Goal: Task Accomplishment & Management: Manage account settings

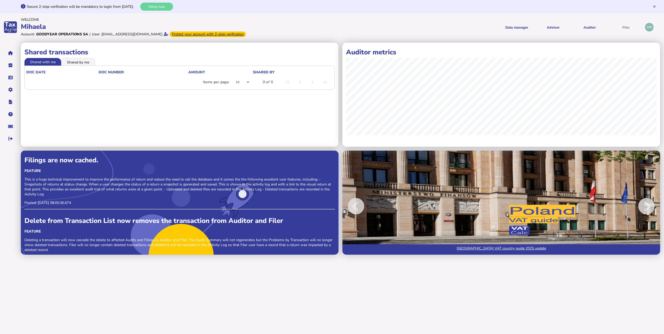
drag, startPoint x: 94, startPoint y: 6, endPoint x: 139, endPoint y: 6, distance: 44.7
click at [139, 6] on div "Secure 2-step verification will be mandatory to login from [DATE]." at bounding box center [83, 6] width 112 height 5
drag, startPoint x: 139, startPoint y: 6, endPoint x: 122, endPoint y: 86, distance: 81.9
click at [143, 88] on div "Items per page: 10 0 of 0" at bounding box center [179, 82] width 307 height 15
click at [12, 53] on icon "navigate application pages" at bounding box center [10, 53] width 5 height 0
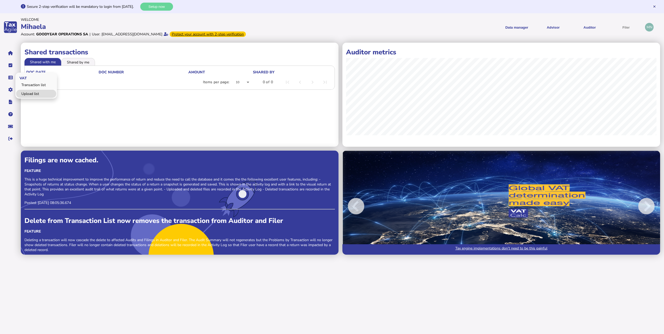
click at [27, 92] on link "Upload list" at bounding box center [36, 94] width 40 height 8
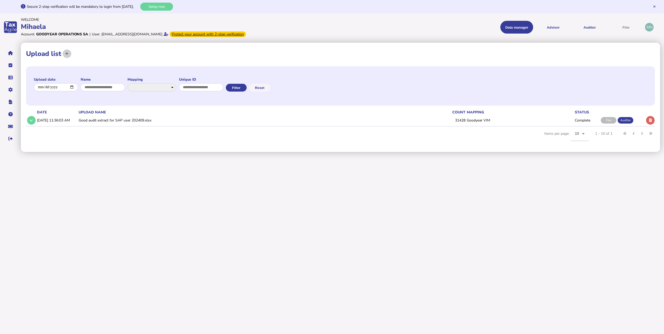
click at [67, 55] on icon at bounding box center [66, 53] width 3 height 3
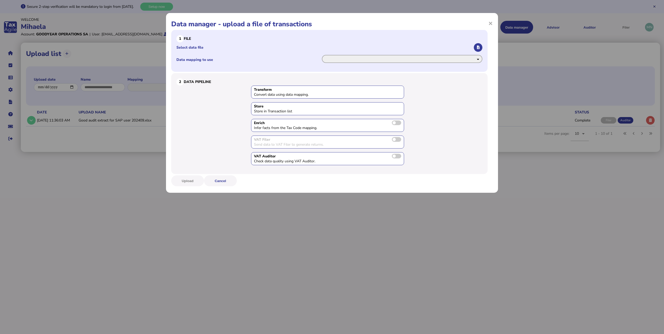
click at [344, 61] on select "**********" at bounding box center [402, 59] width 160 height 8
select select "**********"
click at [322, 55] on select "**********" at bounding box center [402, 59] width 160 height 8
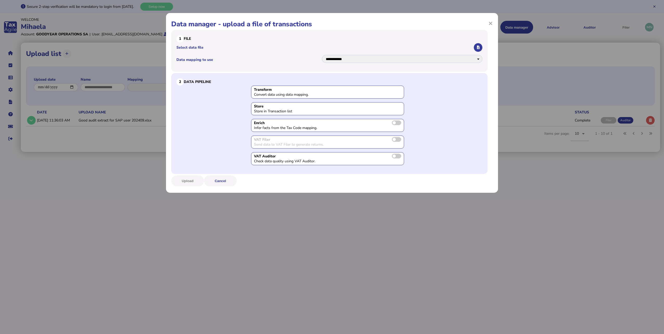
click at [281, 88] on div "Transform" at bounding box center [327, 89] width 147 height 5
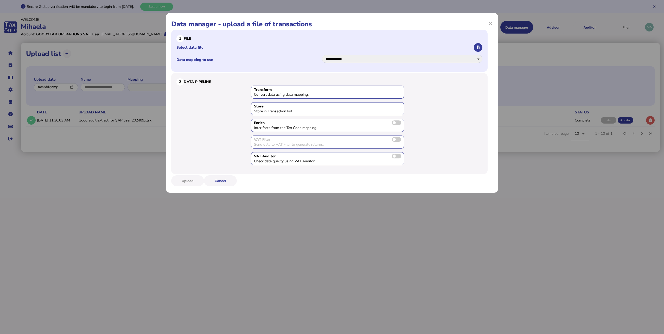
click at [189, 46] on label "Select data file" at bounding box center [324, 47] width 297 height 5
click at [0, 0] on input "Select data file" at bounding box center [0, 0] width 0 height 0
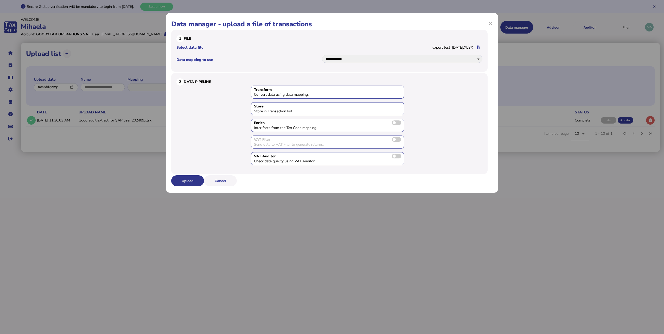
click at [190, 179] on button "Upload" at bounding box center [187, 180] width 33 height 11
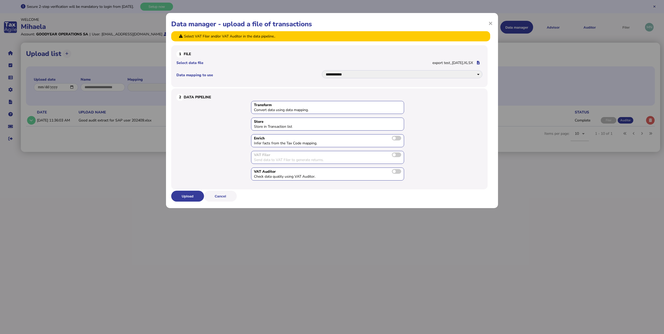
drag, startPoint x: 196, startPoint y: 36, endPoint x: 316, endPoint y: 38, distance: 119.7
click at [316, 38] on div "Select VAT Filer and/or VAT Auditor in the data pipeline.." at bounding box center [330, 36] width 319 height 10
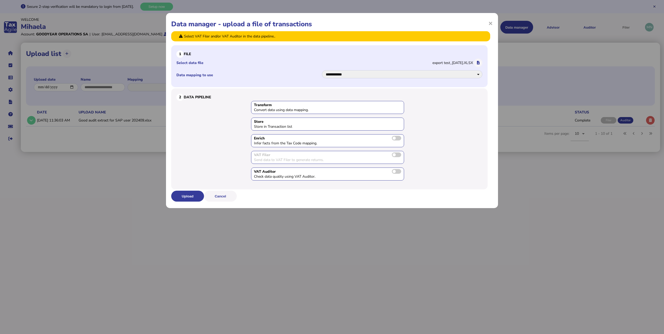
click at [233, 46] on div "**********" at bounding box center [329, 66] width 316 height 42
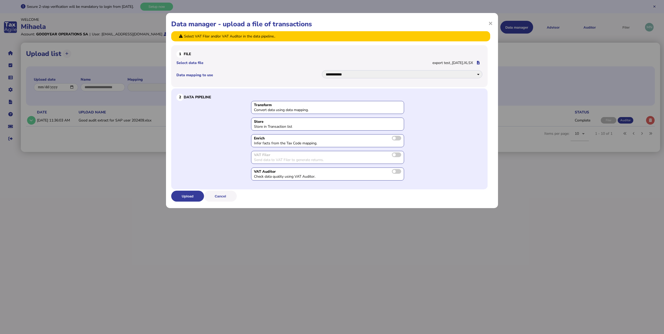
click at [271, 161] on div "Send data to VAT Filer to generate returns." at bounding box center [293, 159] width 78 height 5
click at [388, 152] on div "VAT Filer" at bounding box center [327, 154] width 147 height 5
click at [393, 155] on span at bounding box center [396, 154] width 9 height 5
click at [397, 172] on span at bounding box center [396, 171] width 9 height 5
drag, startPoint x: 266, startPoint y: 177, endPoint x: 314, endPoint y: 177, distance: 48.6
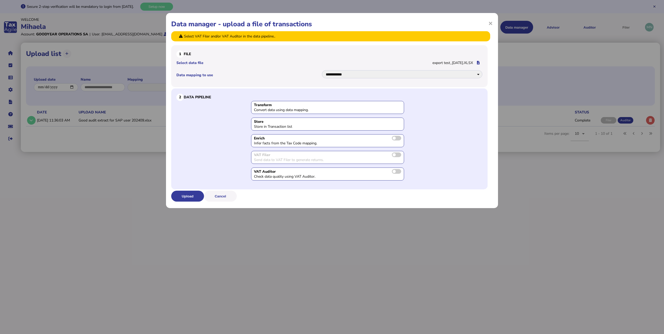
click at [314, 177] on div "Check data quality using VAT Auditor." at bounding box center [293, 176] width 78 height 5
drag, startPoint x: 254, startPoint y: 137, endPoint x: 325, endPoint y: 142, distance: 71.2
click at [325, 142] on div "Enrich Infer facts from the Tax Code mapping." at bounding box center [327, 140] width 153 height 13
copy div "Enrich Infer facts from the Tax Code mapping."
click at [395, 136] on span at bounding box center [396, 138] width 9 height 5
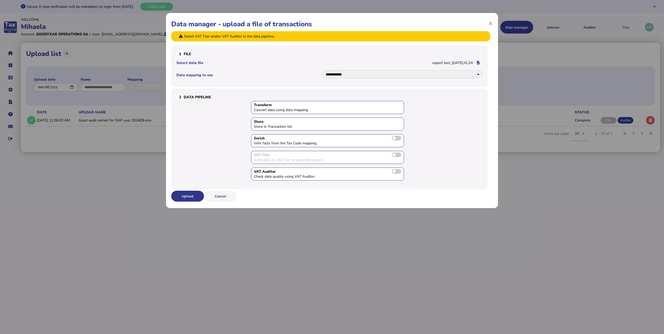
click at [192, 195] on button "Upload" at bounding box center [187, 196] width 33 height 11
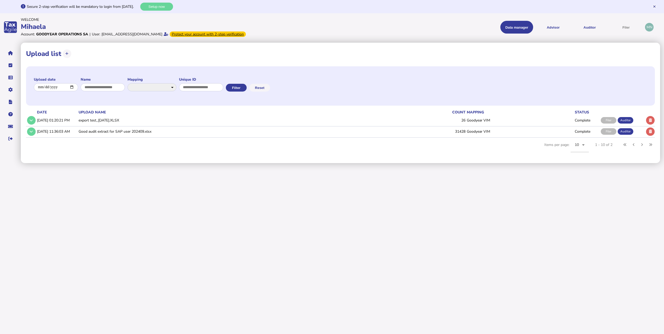
click at [89, 121] on td "export test_[DATE].XLSX" at bounding box center [240, 120] width 324 height 11
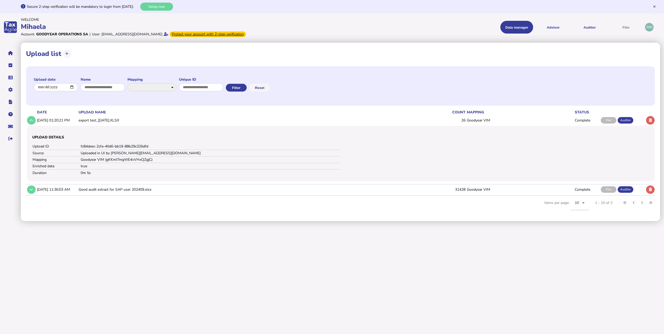
click at [480, 120] on td "Goodyear VIM" at bounding box center [520, 120] width 108 height 11
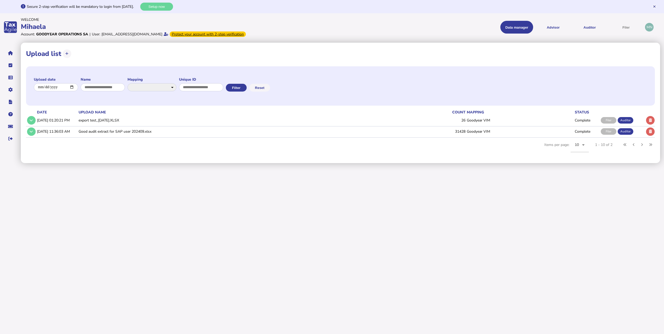
click at [587, 121] on td "Complete" at bounding box center [587, 120] width 26 height 11
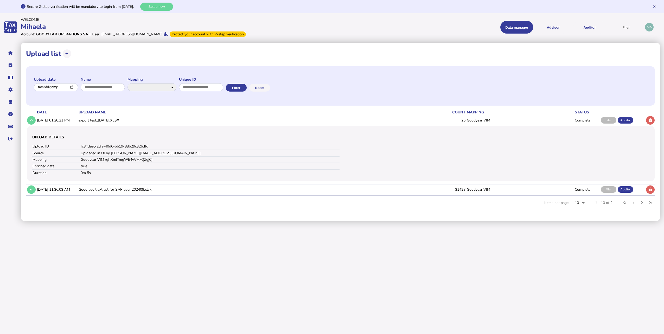
click at [624, 122] on div "Auditor" at bounding box center [625, 120] width 16 height 7
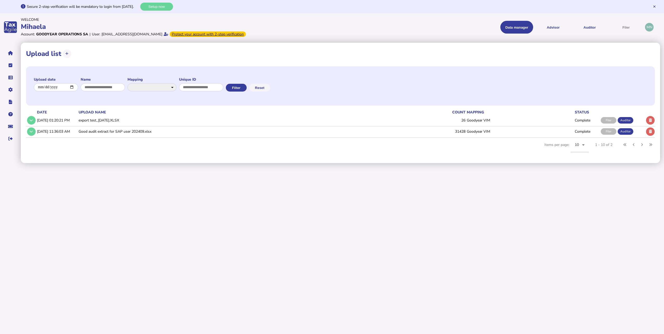
click at [628, 121] on div "Auditor" at bounding box center [625, 120] width 16 height 7
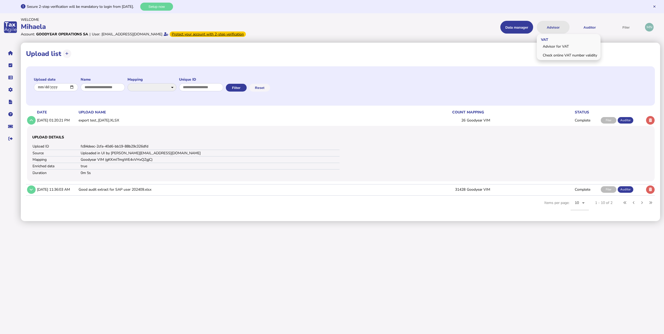
click at [552, 29] on button "Advisor" at bounding box center [553, 27] width 33 height 13
click at [585, 30] on button "Auditor" at bounding box center [589, 27] width 33 height 13
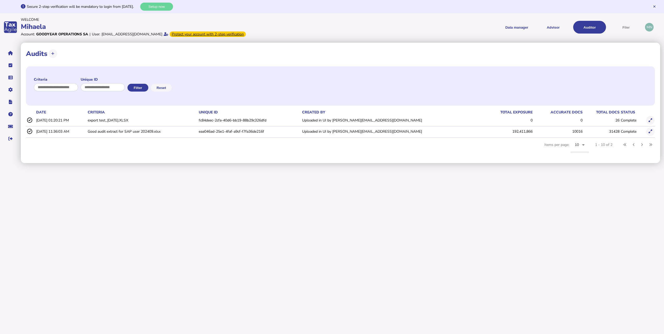
click at [620, 120] on td "Complete" at bounding box center [632, 120] width 25 height 11
click at [649, 121] on icon at bounding box center [649, 120] width 3 height 3
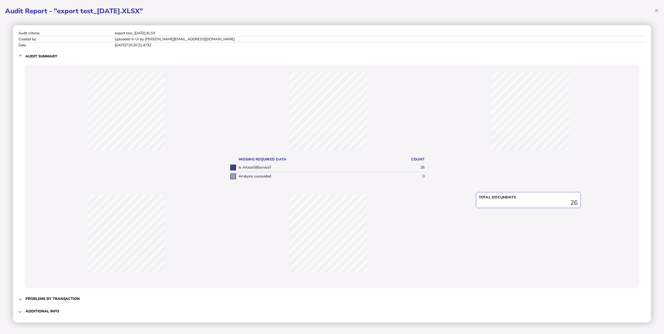
click at [270, 165] on td "is Article59Service?" at bounding box center [317, 167] width 160 height 9
click at [67, 299] on h3 "Problems by transaction" at bounding box center [52, 298] width 54 height 5
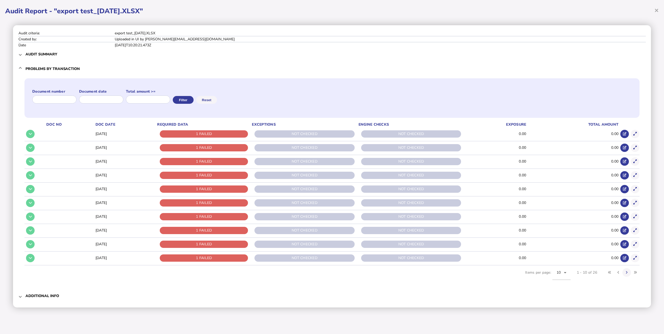
click at [49, 295] on h3 "Additional info" at bounding box center [42, 295] width 34 height 5
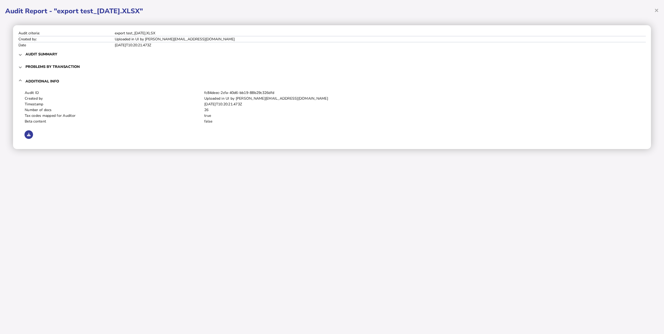
click at [130, 219] on div "× Audit Report - "export test_[DATE].XLSX" Audit criteria: export test_[DATE].X…" at bounding box center [332, 167] width 664 height 334
click at [659, 12] on div "× Audit Report - "export test_[DATE].XLSX" Audit criteria: export test_[DATE].X…" at bounding box center [332, 167] width 664 height 334
click at [658, 11] on span "×" at bounding box center [656, 10] width 4 height 10
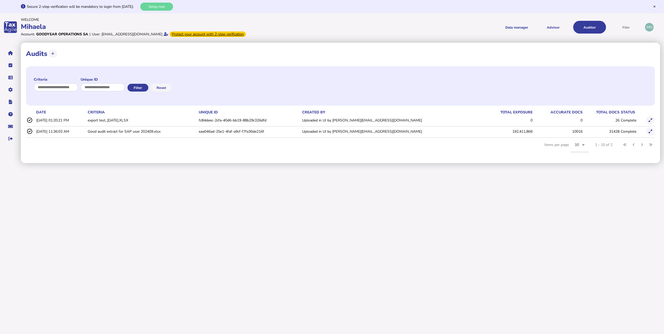
click at [518, 163] on html "**********" at bounding box center [332, 81] width 664 height 163
click at [29, 120] on icon at bounding box center [29, 120] width 6 height 5
click at [137, 121] on td "export test_[DATE].XLSX" at bounding box center [142, 120] width 111 height 11
click at [609, 163] on html "**********" at bounding box center [332, 81] width 664 height 163
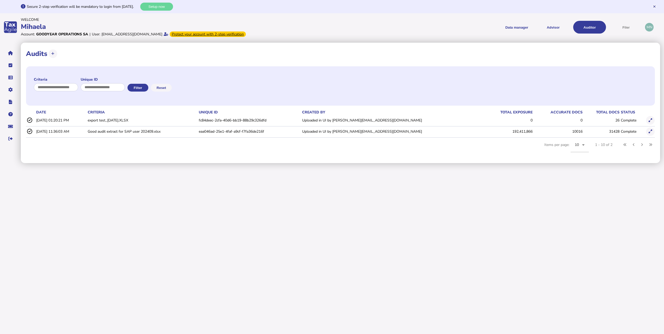
drag, startPoint x: 64, startPoint y: 119, endPoint x: 246, endPoint y: 205, distance: 201.6
click at [246, 163] on html "**********" at bounding box center [332, 81] width 664 height 163
click at [234, 163] on html "**********" at bounding box center [332, 81] width 664 height 163
click at [53, 55] on icon at bounding box center [52, 53] width 3 height 3
select select "**********"
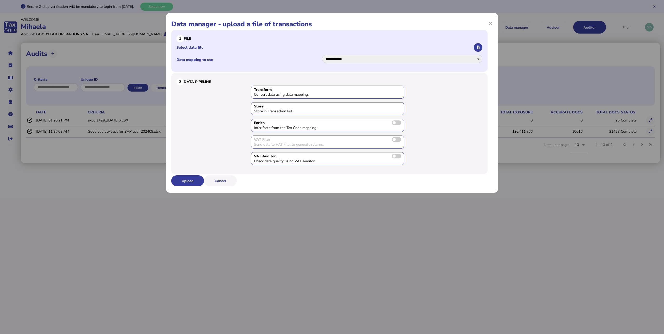
click at [206, 59] on label "Data mapping to use" at bounding box center [248, 59] width 145 height 5
click at [322, 59] on select "**********" at bounding box center [402, 59] width 160 height 8
click at [446, 57] on select "**********" at bounding box center [402, 59] width 160 height 8
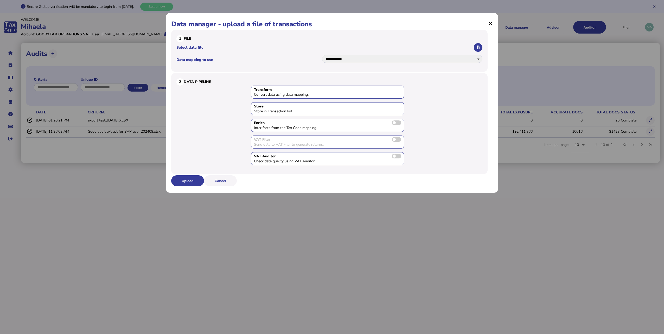
click at [489, 25] on span "×" at bounding box center [490, 23] width 4 height 10
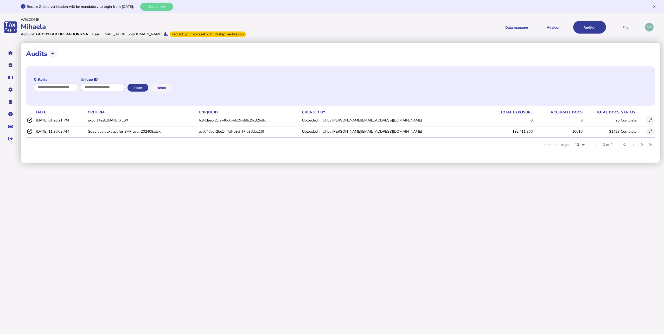
click at [212, 163] on html "**********" at bounding box center [332, 81] width 664 height 163
click at [45, 122] on td "[DATE] 01:20:21 PM" at bounding box center [60, 120] width 51 height 11
click at [516, 27] on button "Data manager" at bounding box center [516, 27] width 33 height 13
click at [517, 44] on link "Transaction list" at bounding box center [521, 46] width 40 height 8
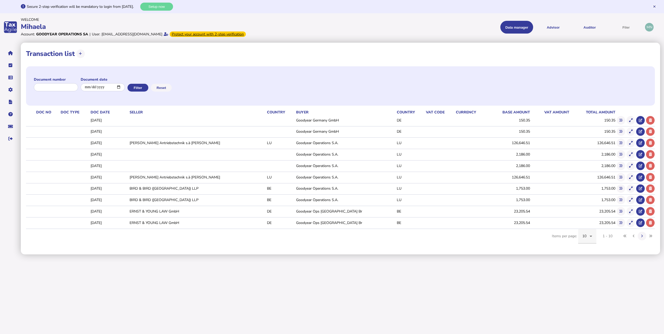
click at [590, 236] on icon at bounding box center [590, 236] width 3 height 1
click at [588, 275] on mat-option "50" at bounding box center [587, 276] width 18 height 12
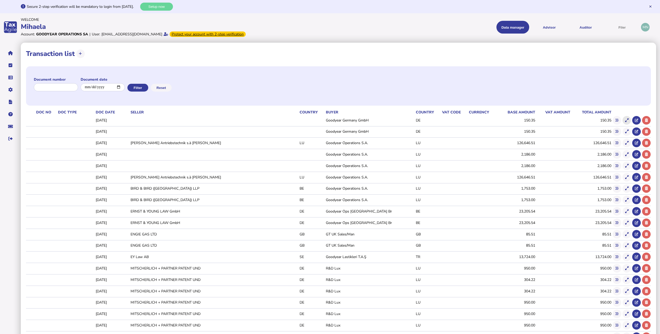
click at [629, 121] on button at bounding box center [627, 120] width 9 height 9
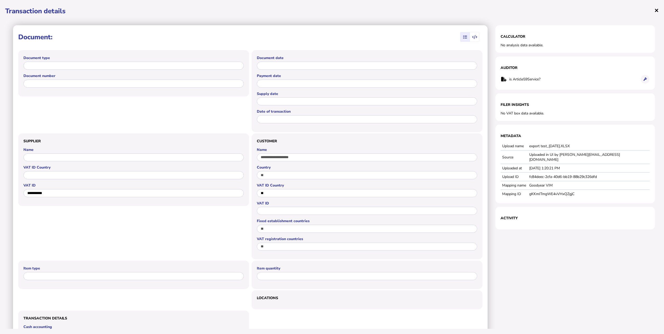
click at [658, 12] on span "×" at bounding box center [656, 10] width 4 height 10
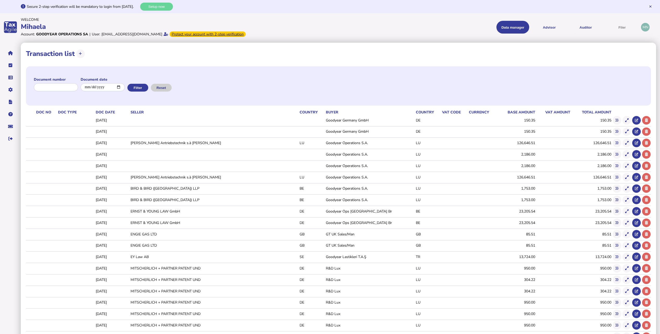
click at [165, 89] on button "Reset" at bounding box center [161, 88] width 21 height 8
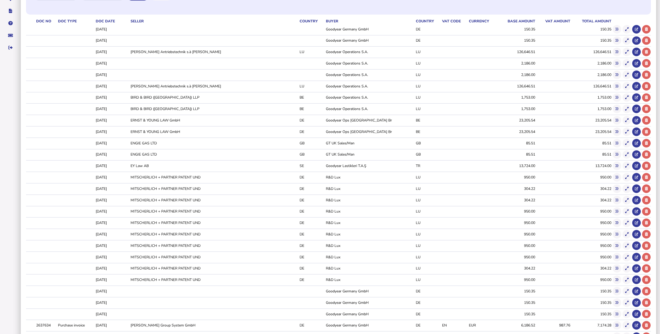
scroll to position [52, 0]
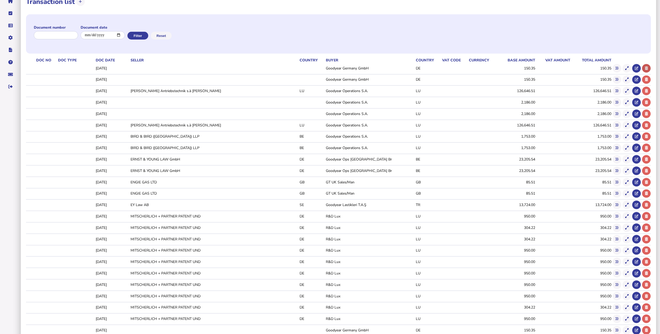
click at [646, 70] on button at bounding box center [646, 68] width 9 height 9
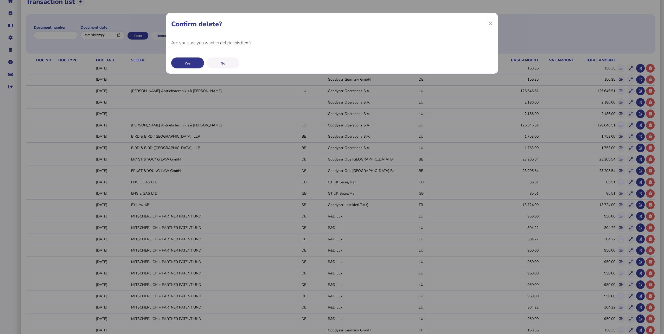
click at [180, 61] on button "Yes" at bounding box center [187, 62] width 33 height 11
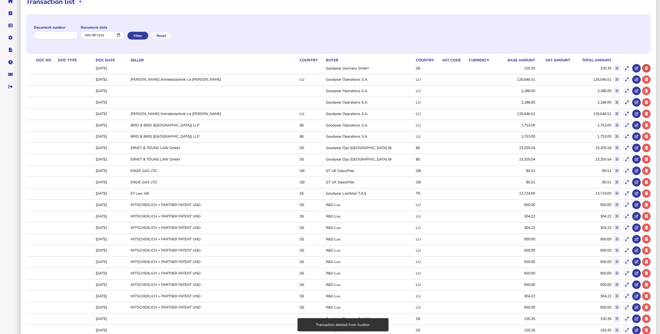
click at [648, 68] on icon at bounding box center [646, 68] width 3 height 3
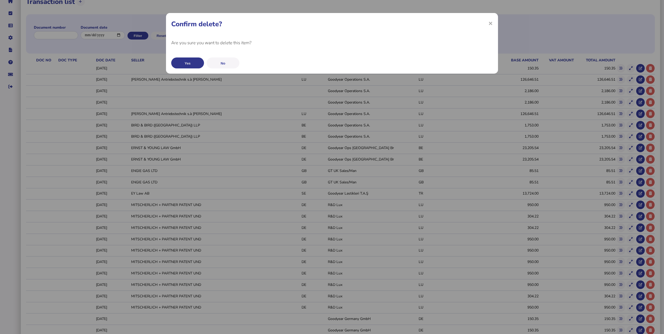
click at [193, 62] on button "Yes" at bounding box center [187, 62] width 33 height 11
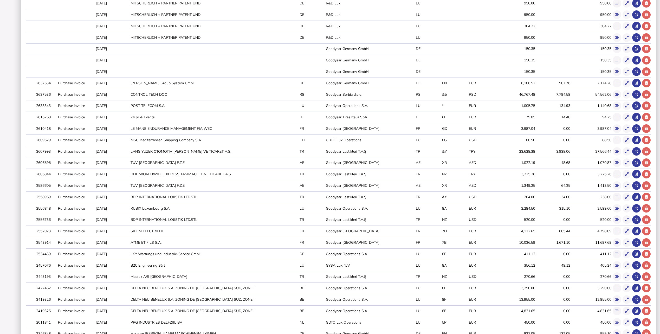
scroll to position [298, 0]
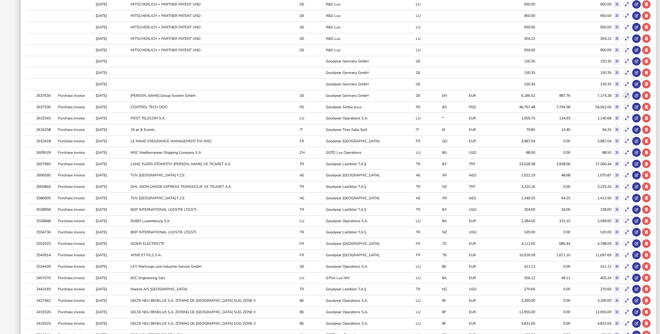
click at [630, 95] on button at bounding box center [627, 95] width 9 height 9
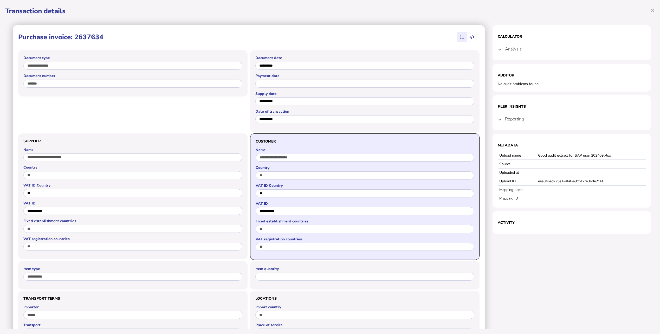
scroll to position [171, 0]
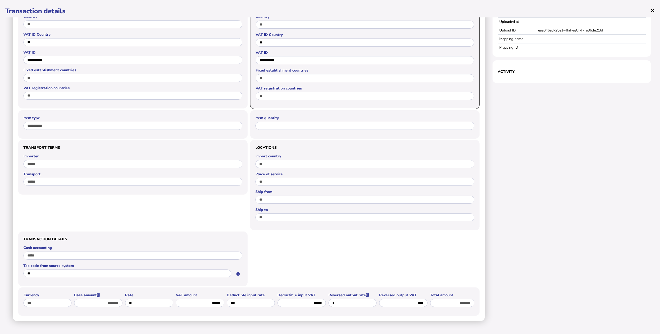
click at [652, 12] on span "×" at bounding box center [652, 10] width 4 height 10
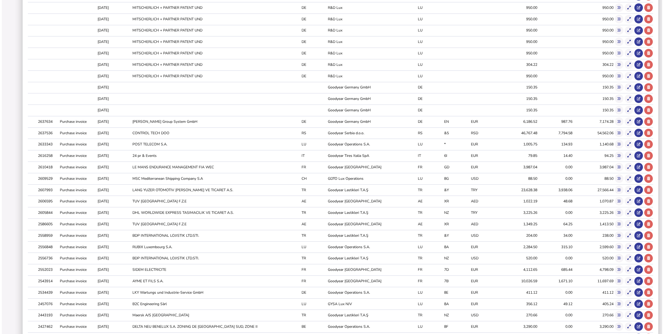
scroll to position [298, 0]
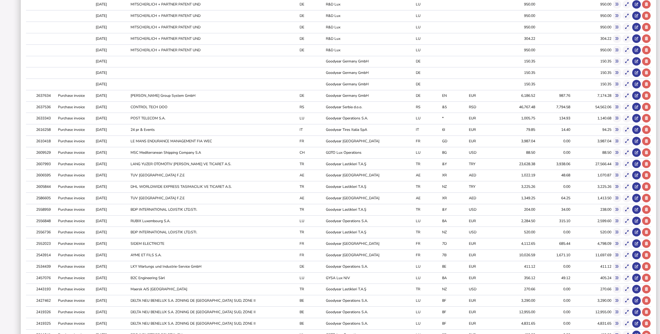
click at [185, 163] on td "LANG YUZER OTOMOTIV [PERSON_NAME] VE TICARET A.S." at bounding box center [214, 163] width 169 height 11
click at [627, 164] on icon at bounding box center [626, 163] width 3 height 3
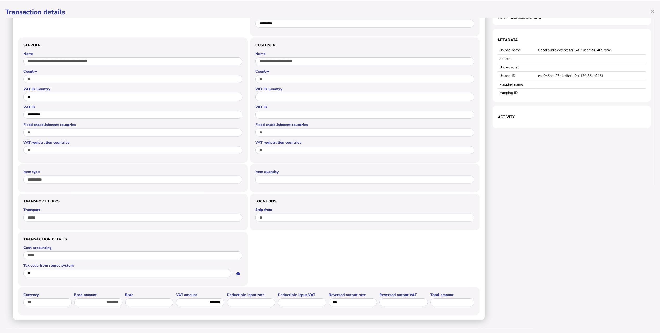
scroll to position [117, 0]
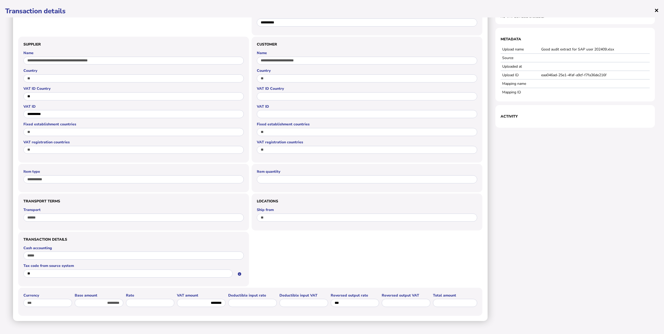
click at [655, 12] on span "×" at bounding box center [656, 10] width 4 height 10
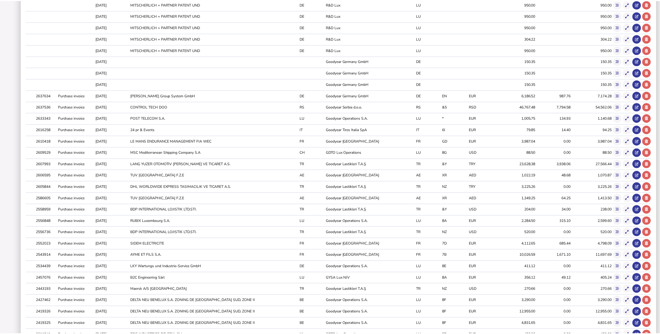
scroll to position [0, 0]
click at [619, 176] on icon at bounding box center [616, 174] width 3 height 3
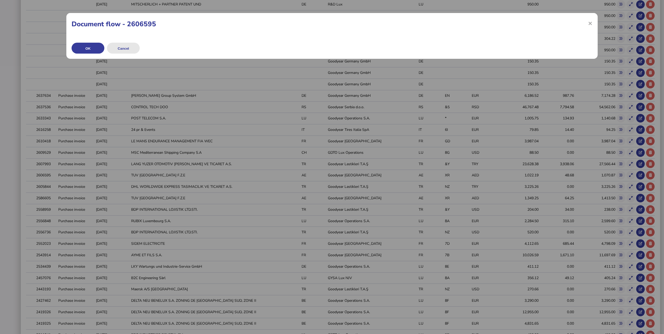
click at [0, 0] on button "Cancel" at bounding box center [0, 0] width 0 height 0
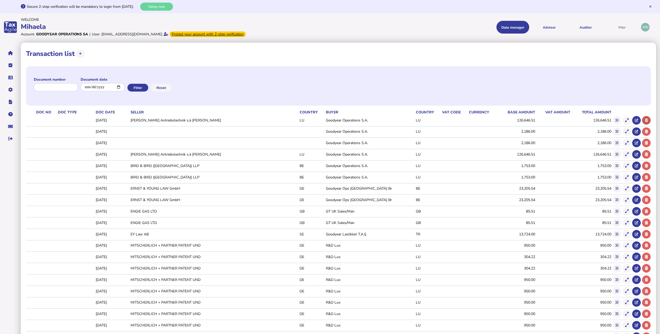
click at [648, 120] on icon at bounding box center [646, 120] width 3 height 3
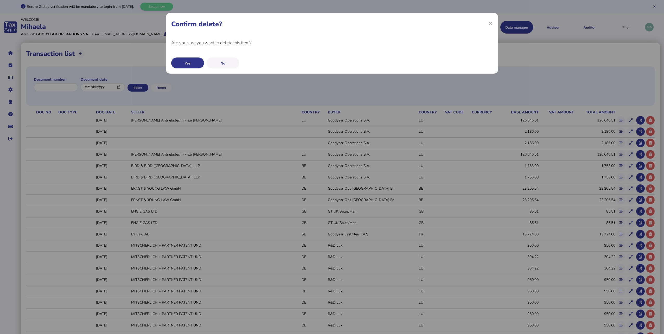
click at [191, 62] on button "Yes" at bounding box center [187, 62] width 33 height 11
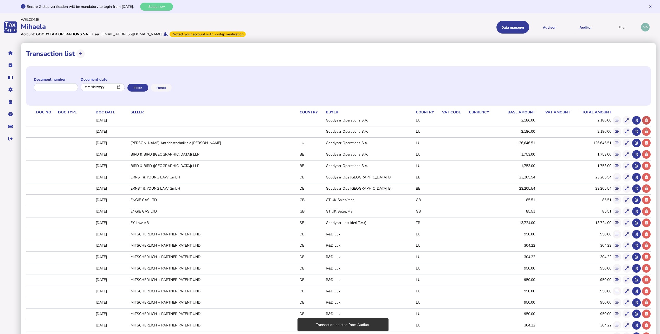
click at [647, 119] on icon at bounding box center [646, 120] width 3 height 3
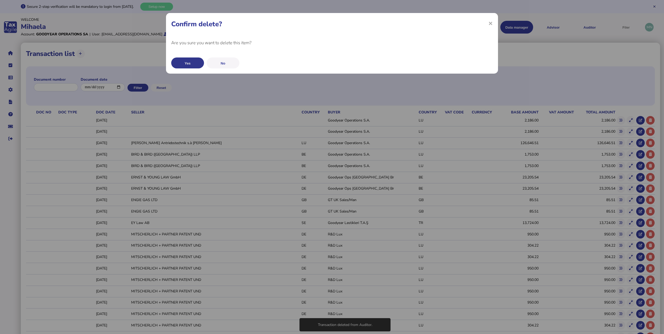
click at [197, 66] on button "Yes" at bounding box center [187, 62] width 33 height 11
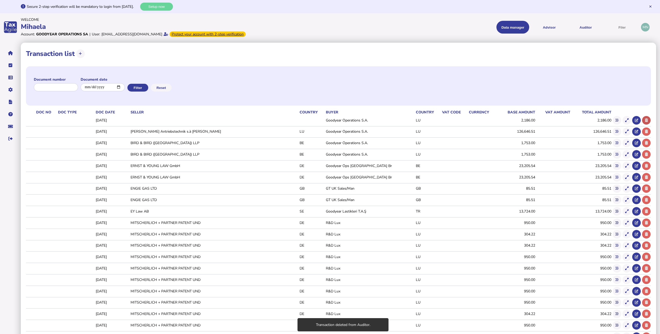
click at [649, 120] on button at bounding box center [646, 120] width 9 height 9
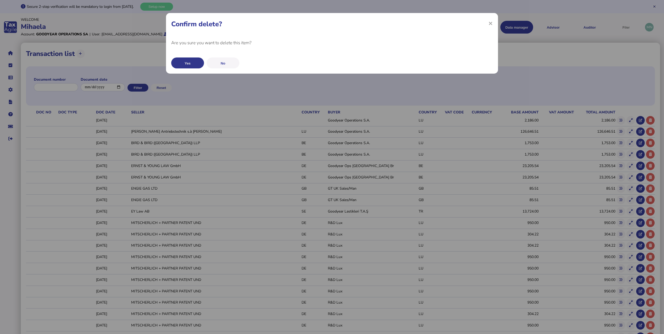
click at [185, 61] on button "Yes" at bounding box center [187, 62] width 33 height 11
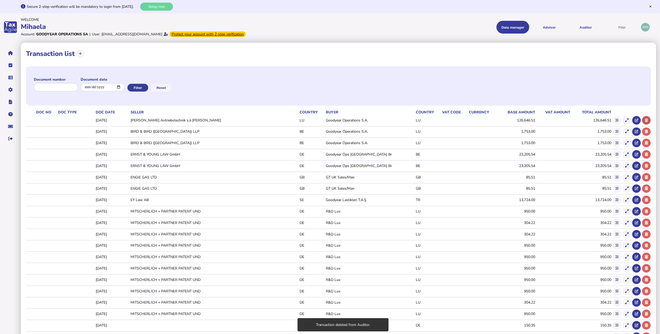
click at [649, 119] on button at bounding box center [646, 120] width 9 height 9
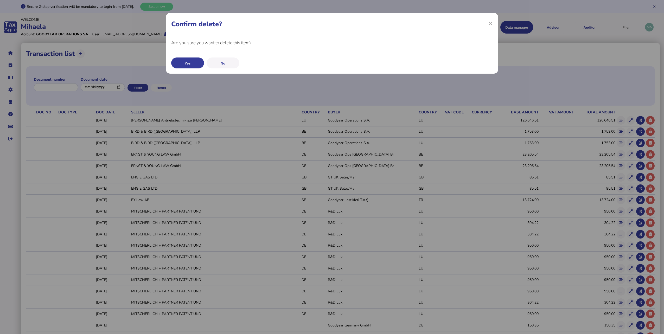
click at [186, 63] on button "Yes" at bounding box center [187, 62] width 33 height 11
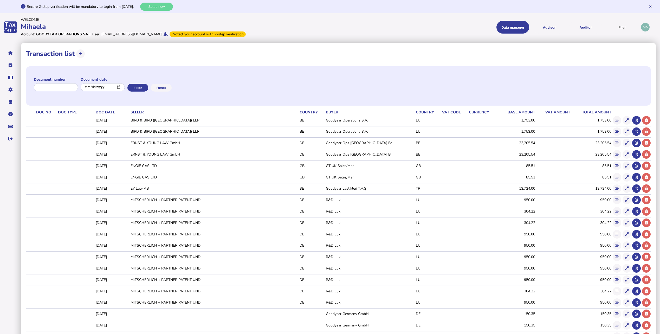
click at [648, 120] on icon at bounding box center [646, 120] width 3 height 3
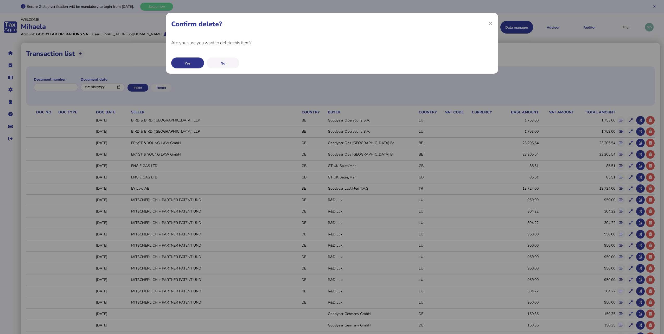
click at [187, 62] on button "Yes" at bounding box center [187, 62] width 33 height 11
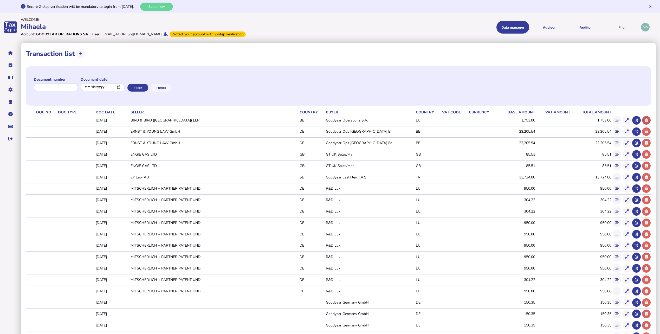
click at [648, 120] on button at bounding box center [646, 120] width 9 height 9
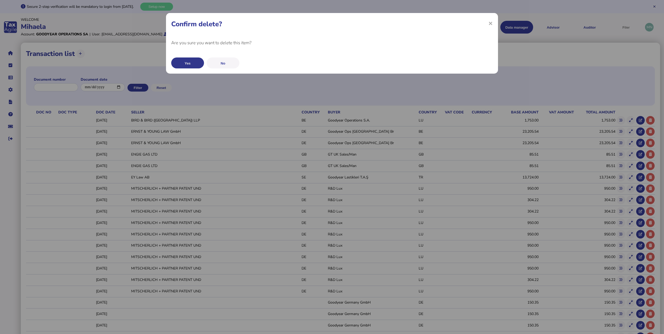
click at [182, 66] on button "Yes" at bounding box center [187, 62] width 33 height 11
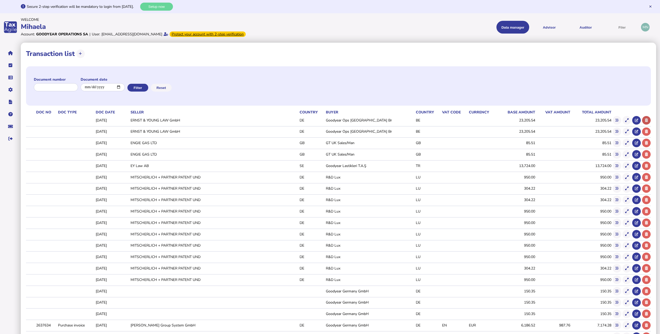
click at [649, 120] on button at bounding box center [646, 120] width 9 height 9
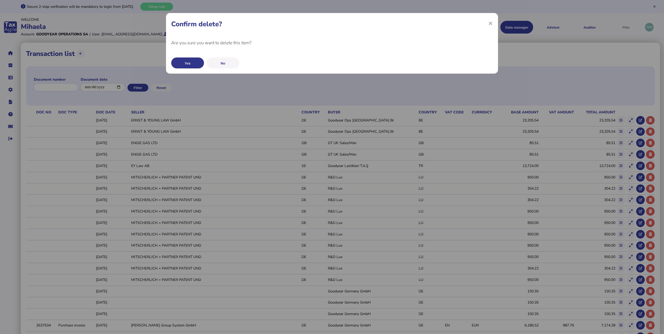
click at [190, 64] on button "Yes" at bounding box center [187, 62] width 33 height 11
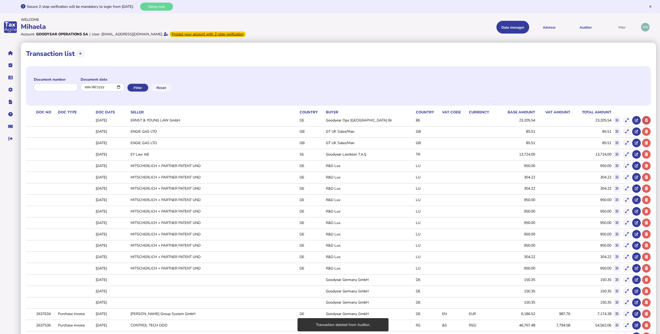
click at [649, 120] on button at bounding box center [646, 120] width 9 height 9
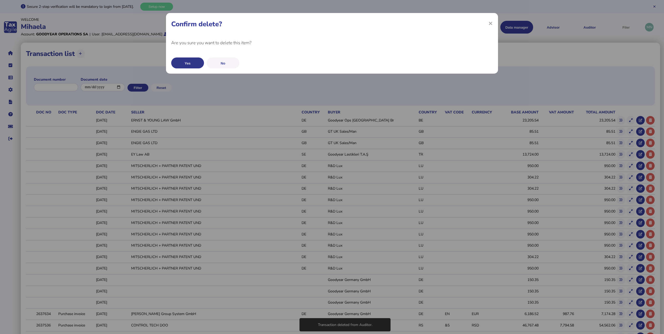
click at [190, 66] on button "Yes" at bounding box center [187, 62] width 33 height 11
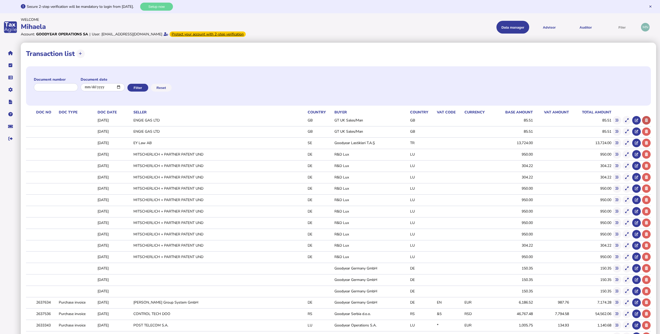
click at [649, 120] on button at bounding box center [646, 120] width 9 height 9
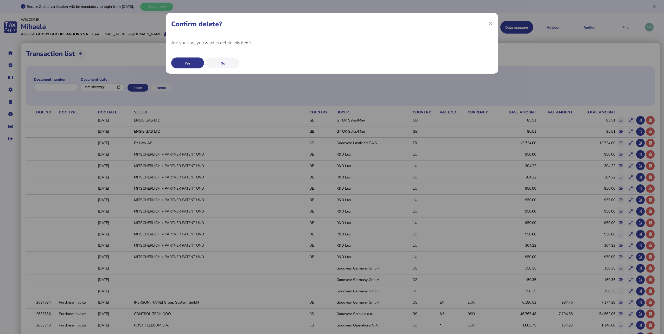
click at [194, 67] on button "Yes" at bounding box center [187, 62] width 33 height 11
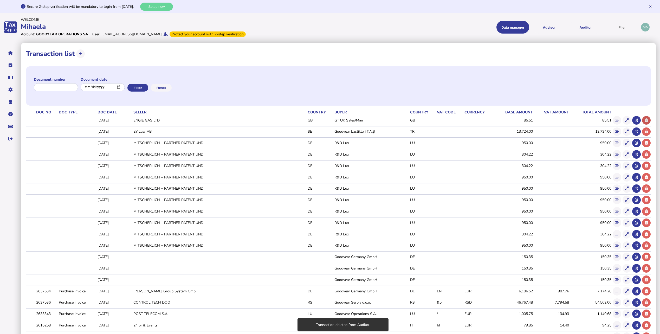
click at [647, 120] on icon at bounding box center [646, 120] width 3 height 3
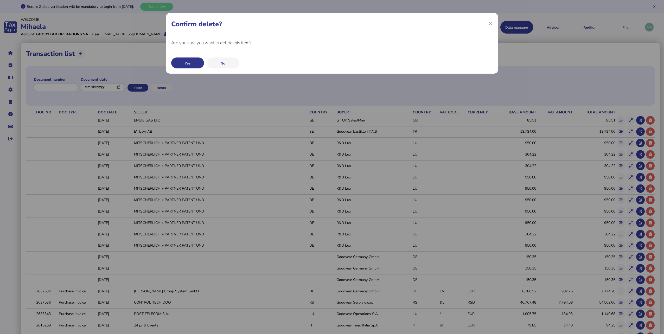
click at [185, 66] on button "Yes" at bounding box center [187, 62] width 33 height 11
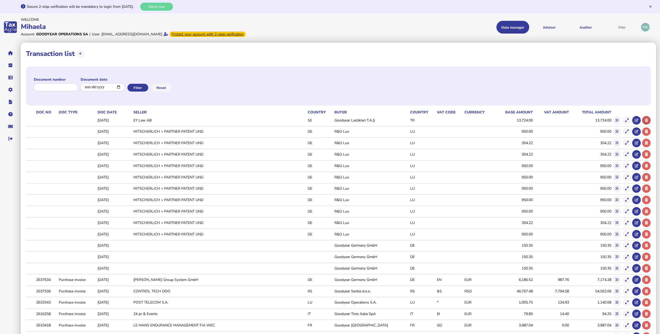
click at [648, 120] on button at bounding box center [646, 120] width 9 height 9
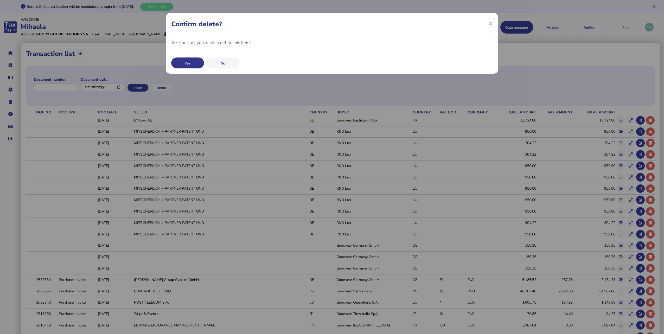
click at [181, 63] on button "Yes" at bounding box center [187, 62] width 33 height 11
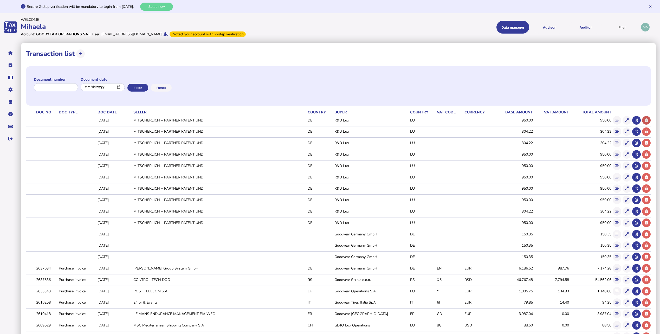
click at [647, 119] on icon at bounding box center [646, 120] width 3 height 3
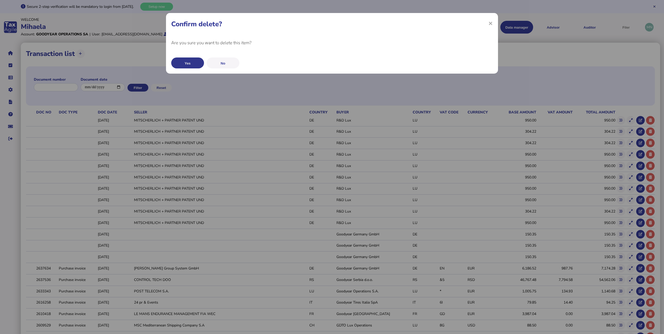
click at [188, 67] on button "Yes" at bounding box center [187, 62] width 33 height 11
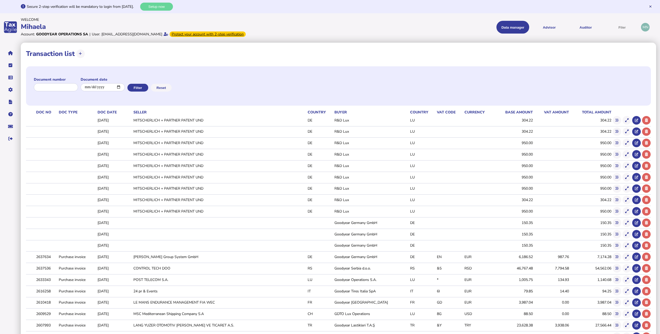
drag, startPoint x: 646, startPoint y: 119, endPoint x: 535, endPoint y: 111, distance: 110.8
click at [646, 119] on icon at bounding box center [646, 120] width 3 height 3
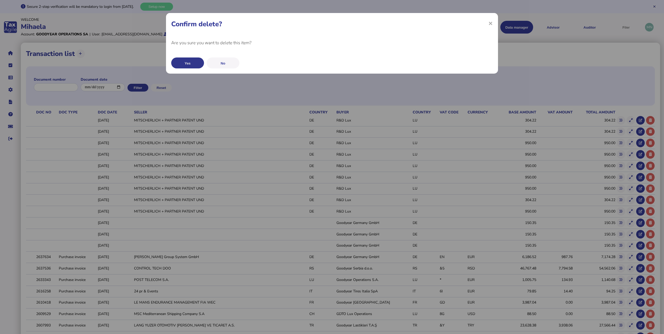
click at [186, 63] on button "Yes" at bounding box center [187, 62] width 33 height 11
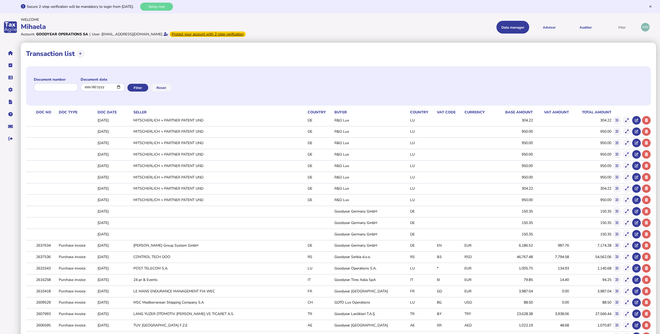
click at [648, 121] on button at bounding box center [646, 120] width 9 height 9
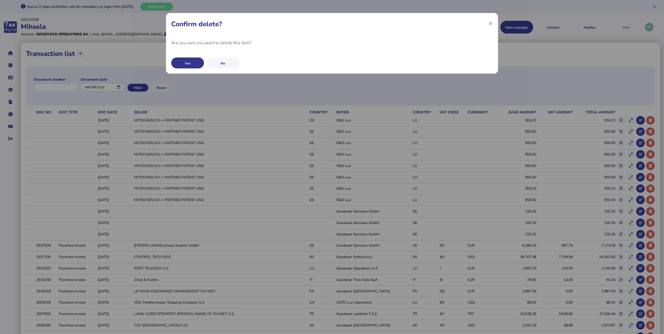
click at [194, 66] on button "Yes" at bounding box center [187, 62] width 33 height 11
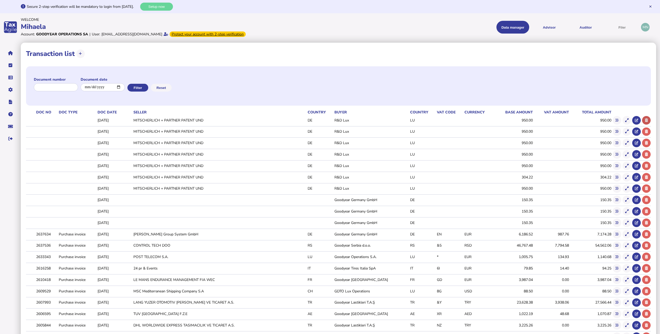
click at [648, 118] on button at bounding box center [646, 120] width 9 height 9
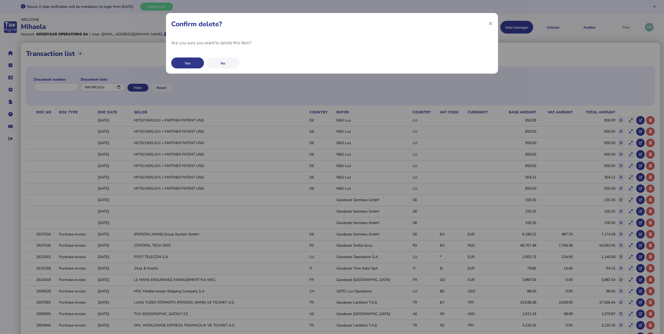
click at [185, 64] on button "Yes" at bounding box center [187, 62] width 33 height 11
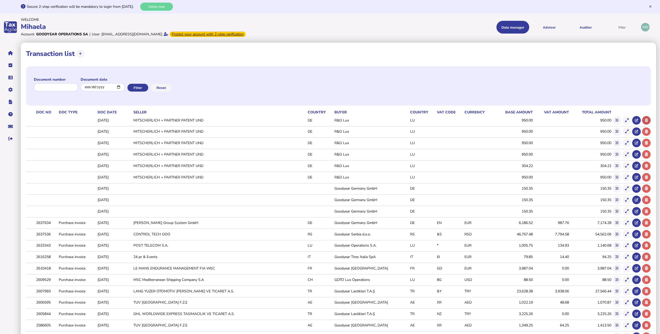
click at [649, 120] on button at bounding box center [646, 120] width 9 height 9
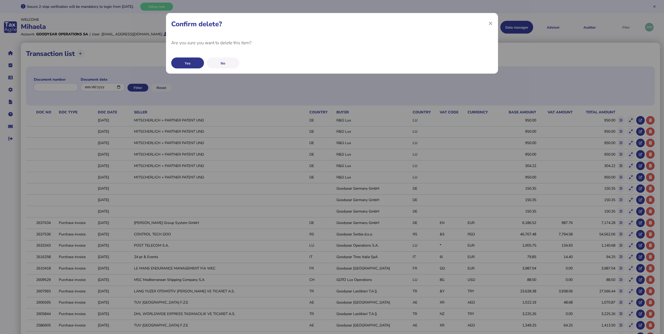
click at [185, 65] on button "Yes" at bounding box center [187, 62] width 33 height 11
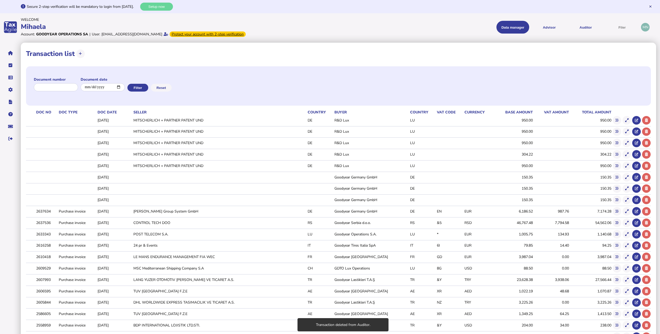
click at [648, 119] on button at bounding box center [646, 120] width 9 height 9
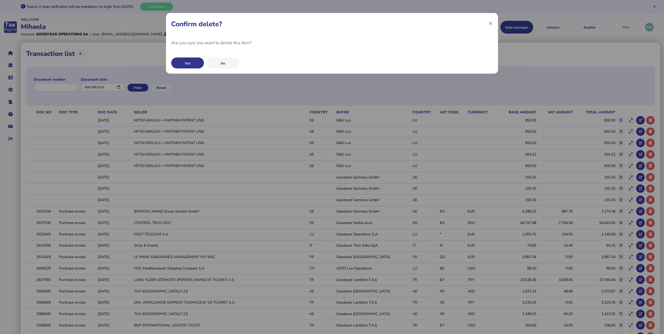
click at [190, 65] on button "Yes" at bounding box center [187, 62] width 33 height 11
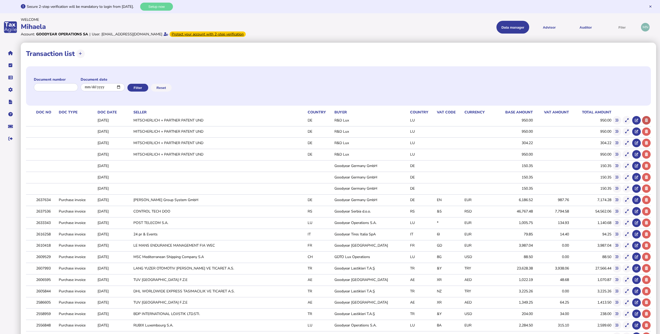
click at [646, 120] on icon at bounding box center [646, 120] width 3 height 3
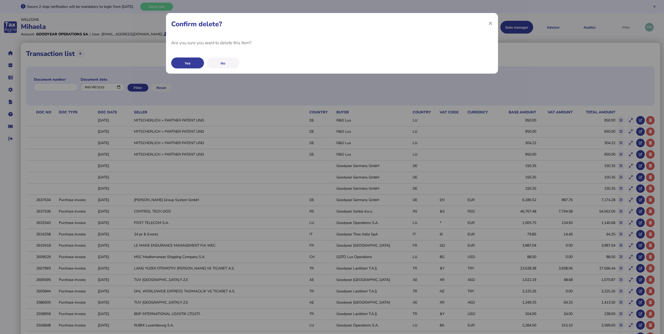
click at [193, 57] on div "Yes No" at bounding box center [331, 62] width 321 height 13
click at [192, 62] on button "Yes" at bounding box center [187, 62] width 33 height 11
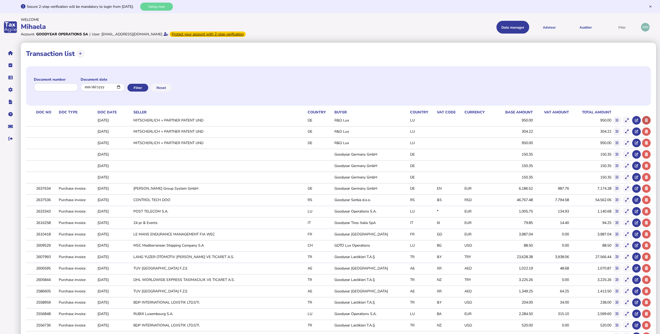
click at [646, 120] on icon at bounding box center [646, 120] width 3 height 3
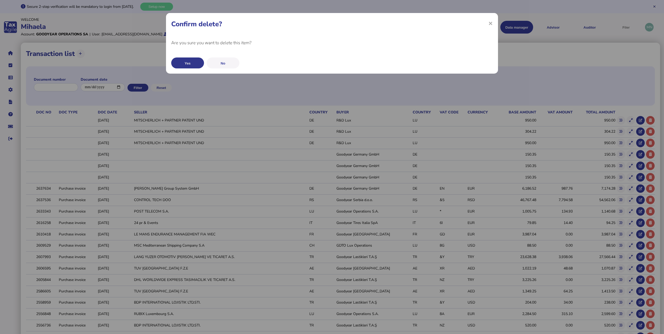
click at [187, 60] on button "Yes" at bounding box center [187, 62] width 33 height 11
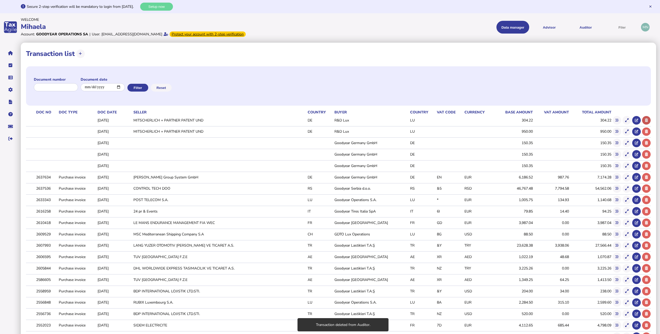
click at [649, 120] on button at bounding box center [646, 120] width 9 height 9
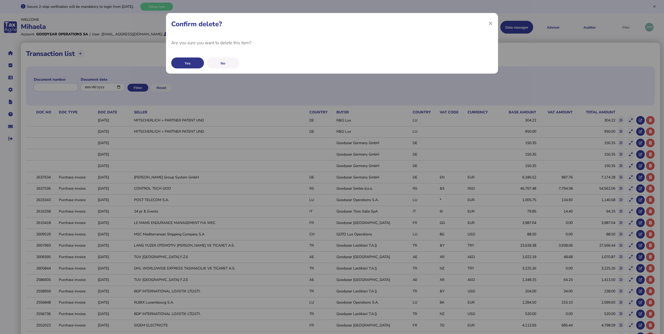
click at [179, 64] on button "Yes" at bounding box center [187, 62] width 33 height 11
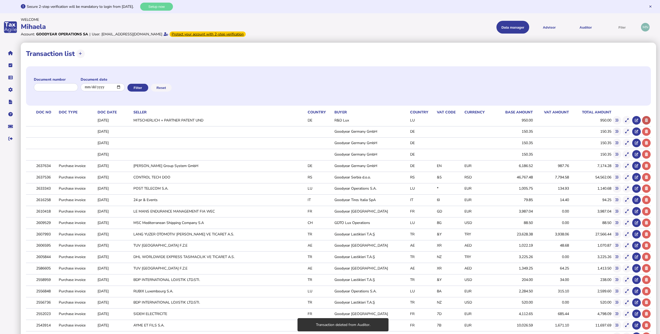
click at [650, 119] on button at bounding box center [646, 120] width 9 height 9
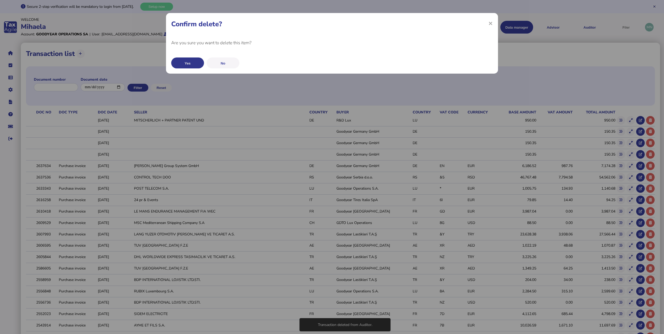
click at [189, 62] on button "Yes" at bounding box center [187, 62] width 33 height 11
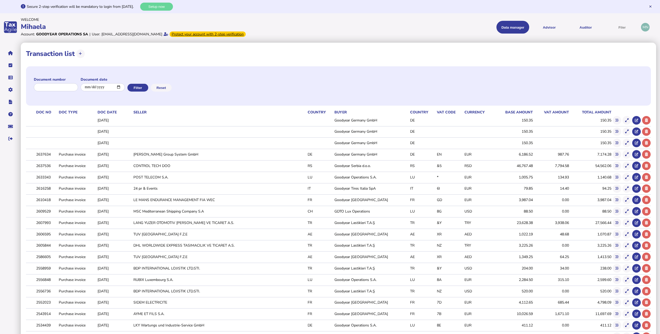
click at [649, 120] on button at bounding box center [646, 120] width 9 height 9
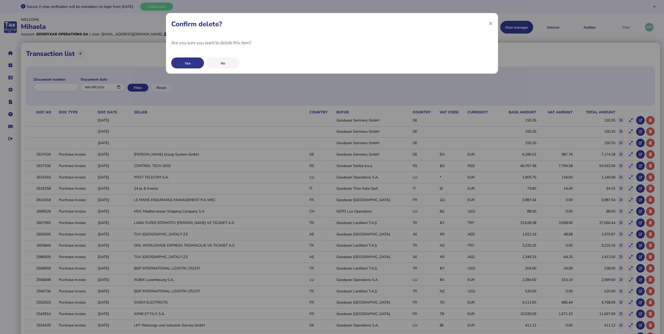
click at [191, 65] on button "Yes" at bounding box center [187, 62] width 33 height 11
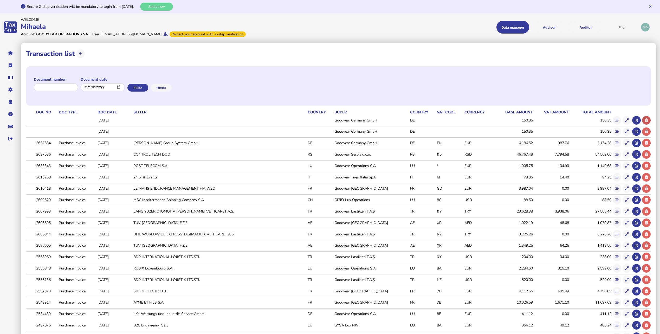
click at [649, 120] on button at bounding box center [646, 120] width 9 height 9
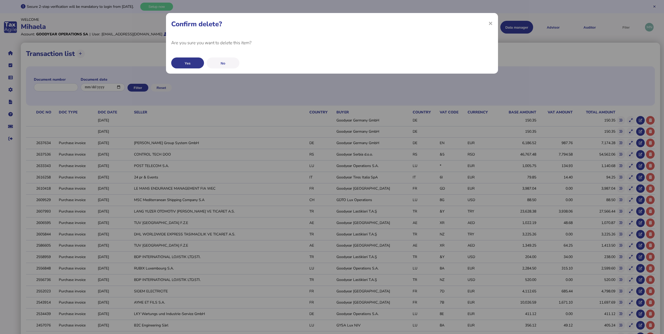
click at [202, 66] on button "Yes" at bounding box center [187, 62] width 33 height 11
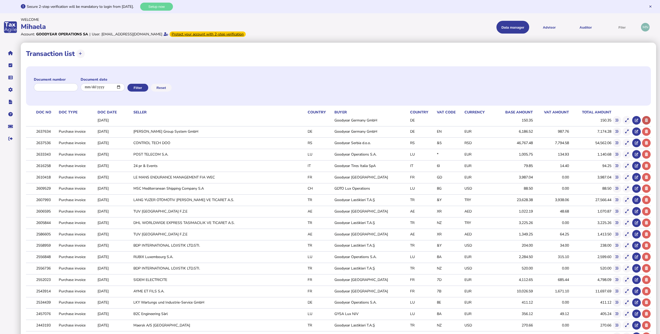
click at [645, 120] on icon at bounding box center [646, 120] width 3 height 3
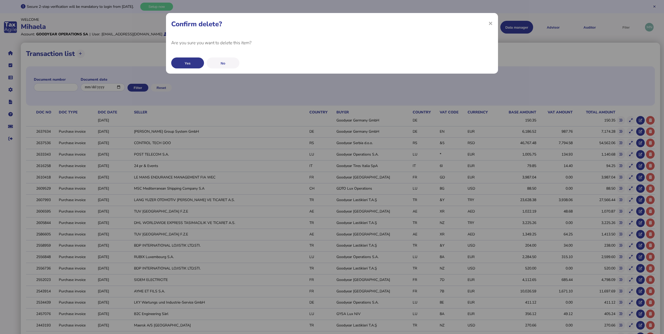
click at [194, 61] on button "Yes" at bounding box center [187, 62] width 33 height 11
